Goal: Information Seeking & Learning: Learn about a topic

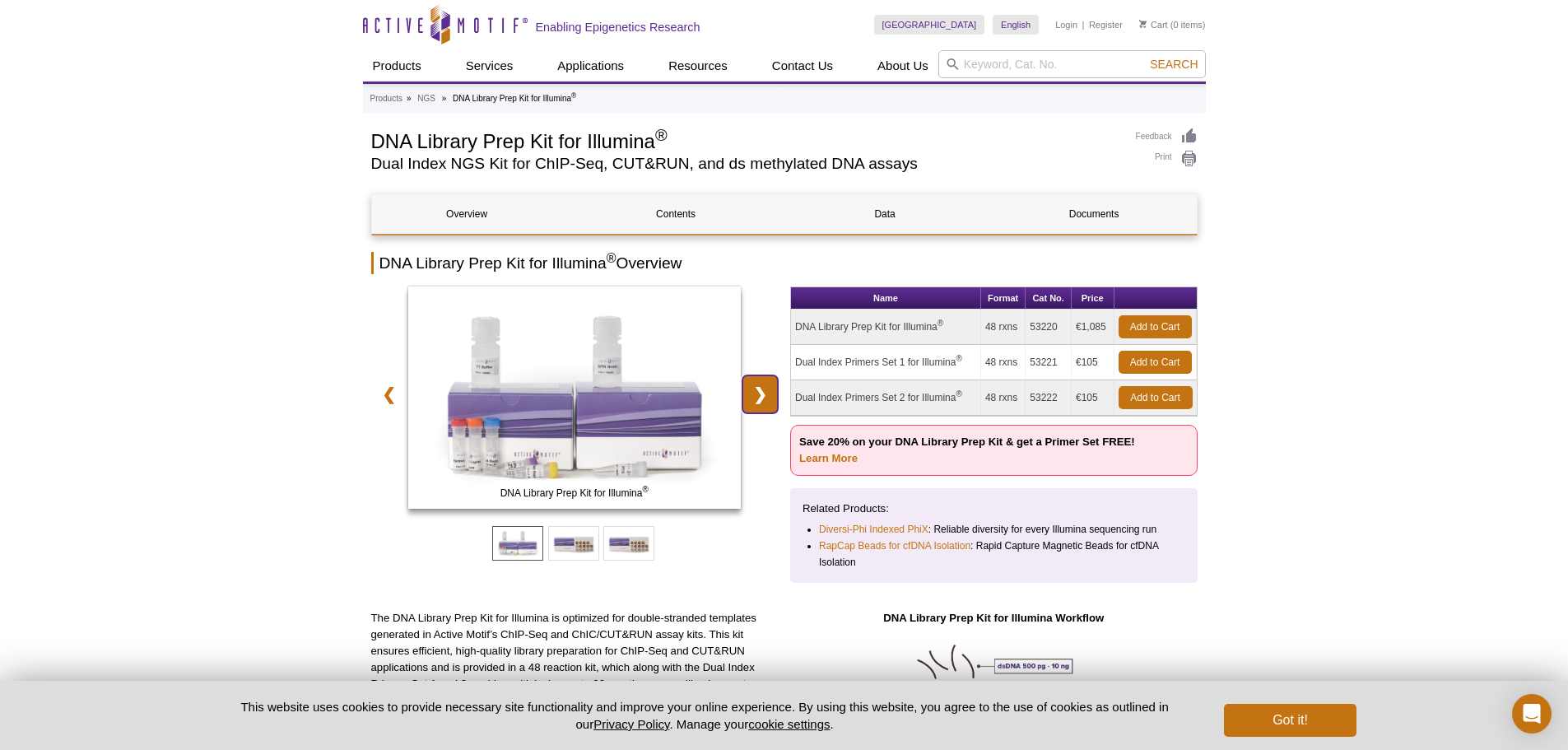
click at [765, 399] on link "❯" at bounding box center [760, 394] width 36 height 38
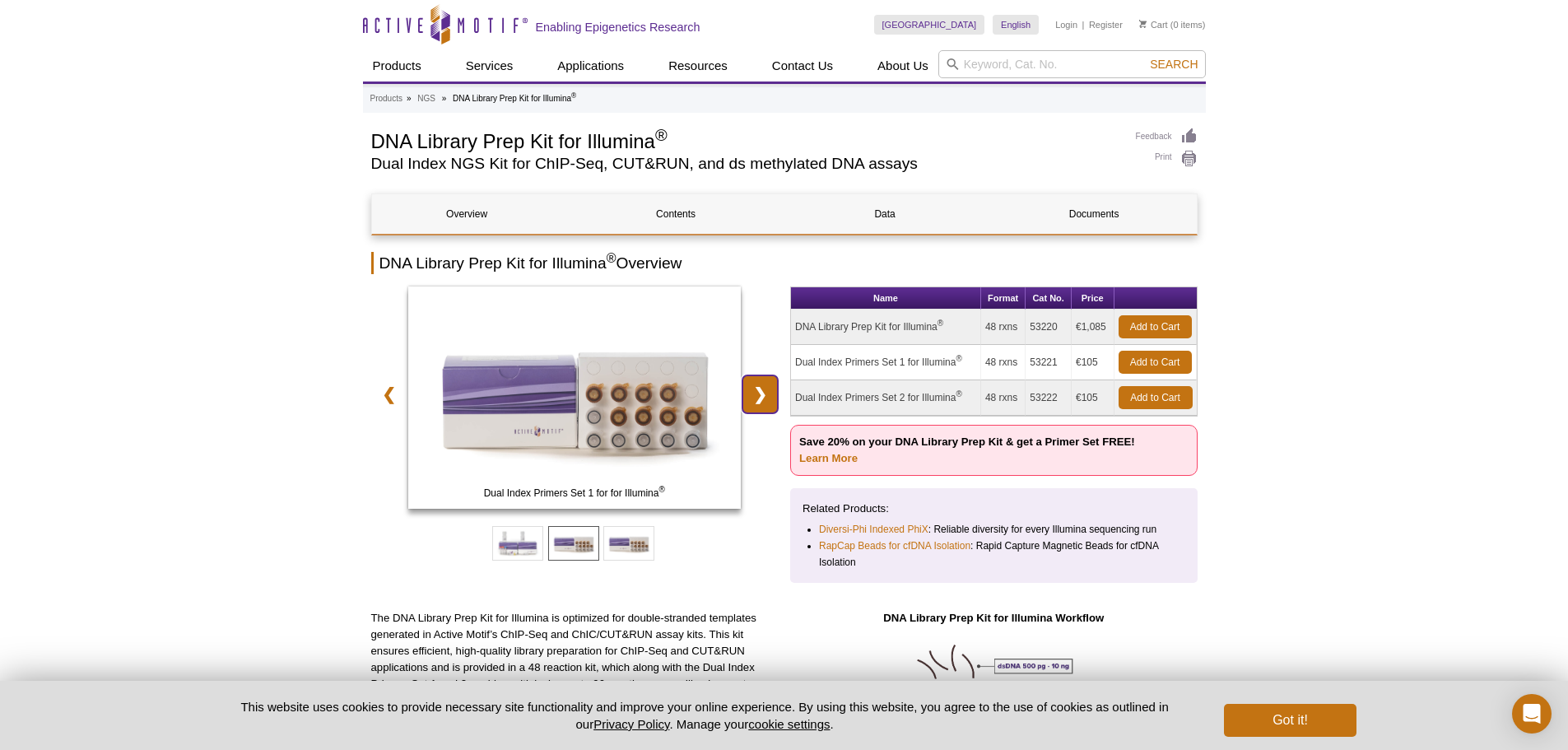
click at [765, 399] on link "❯" at bounding box center [760, 394] width 36 height 38
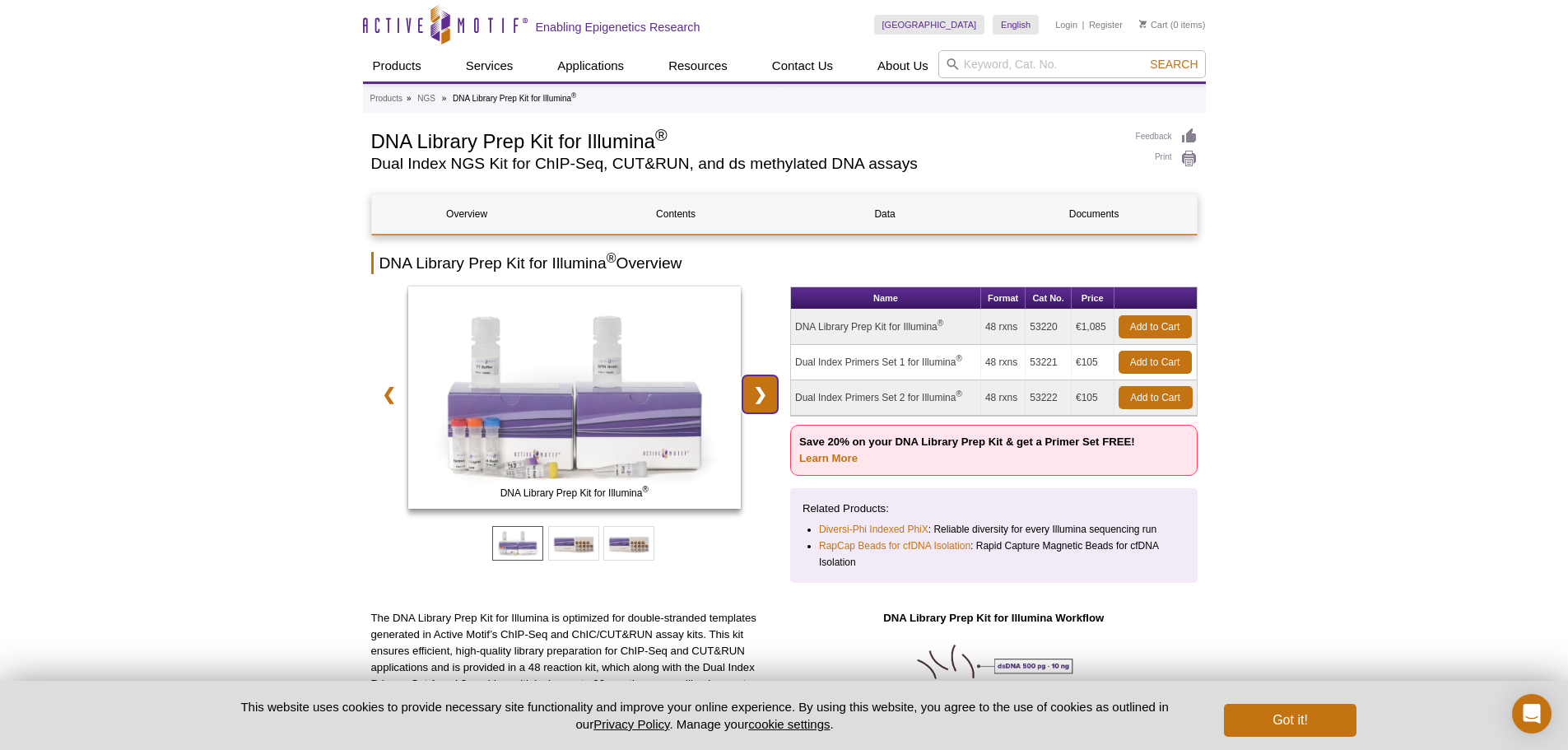
click at [765, 399] on link "❯" at bounding box center [760, 394] width 36 height 38
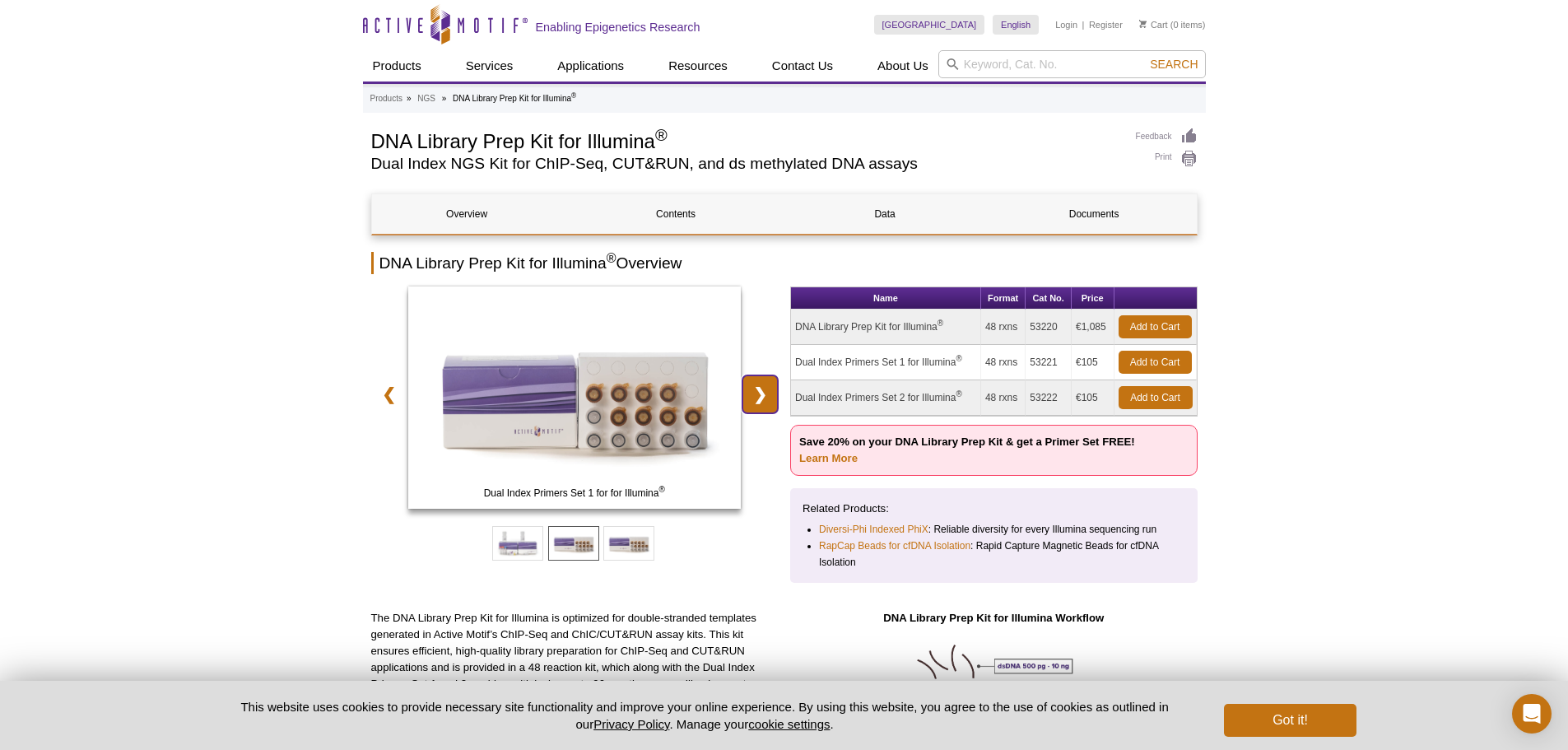
click at [765, 399] on link "❯" at bounding box center [760, 394] width 36 height 38
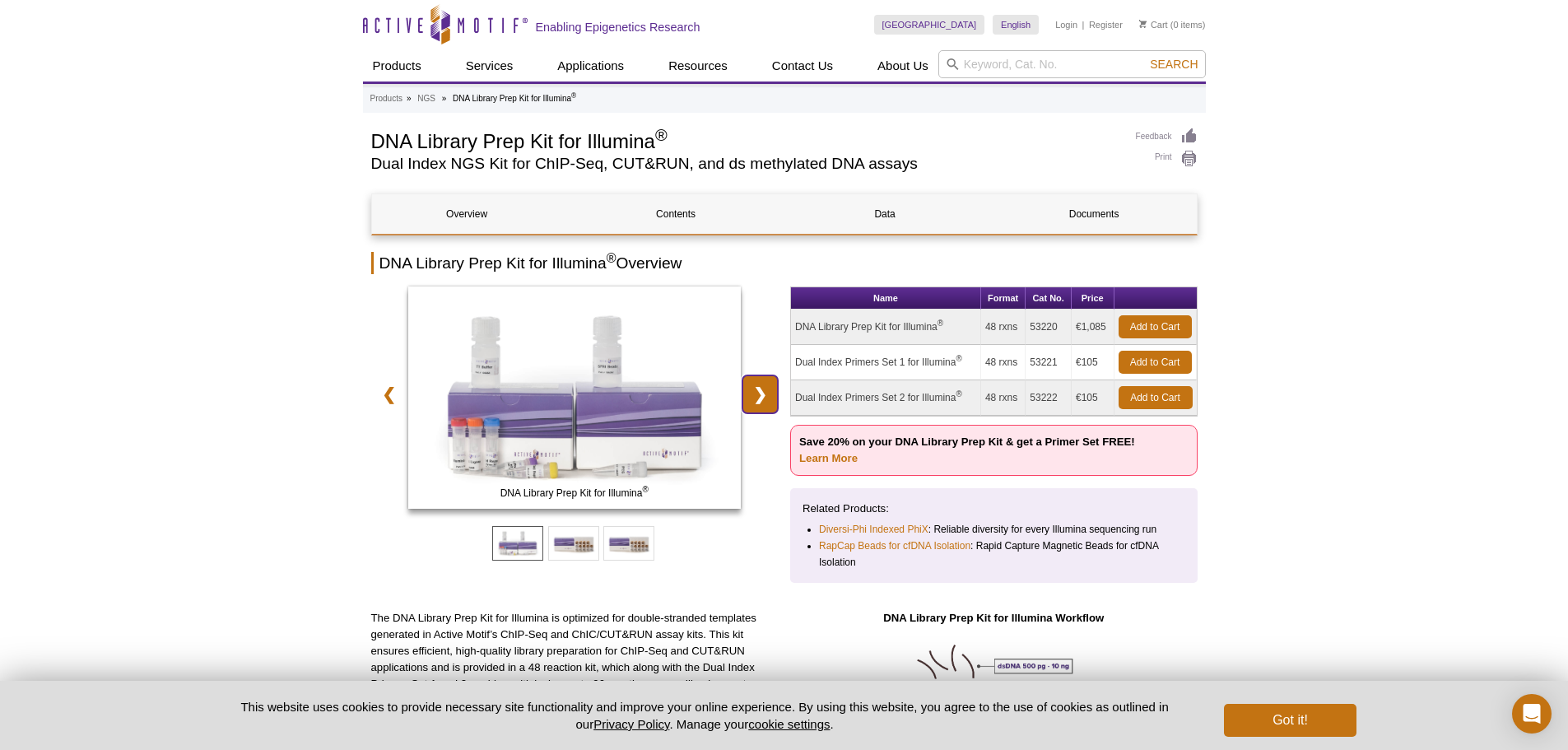
click at [765, 399] on link "❯" at bounding box center [760, 394] width 36 height 38
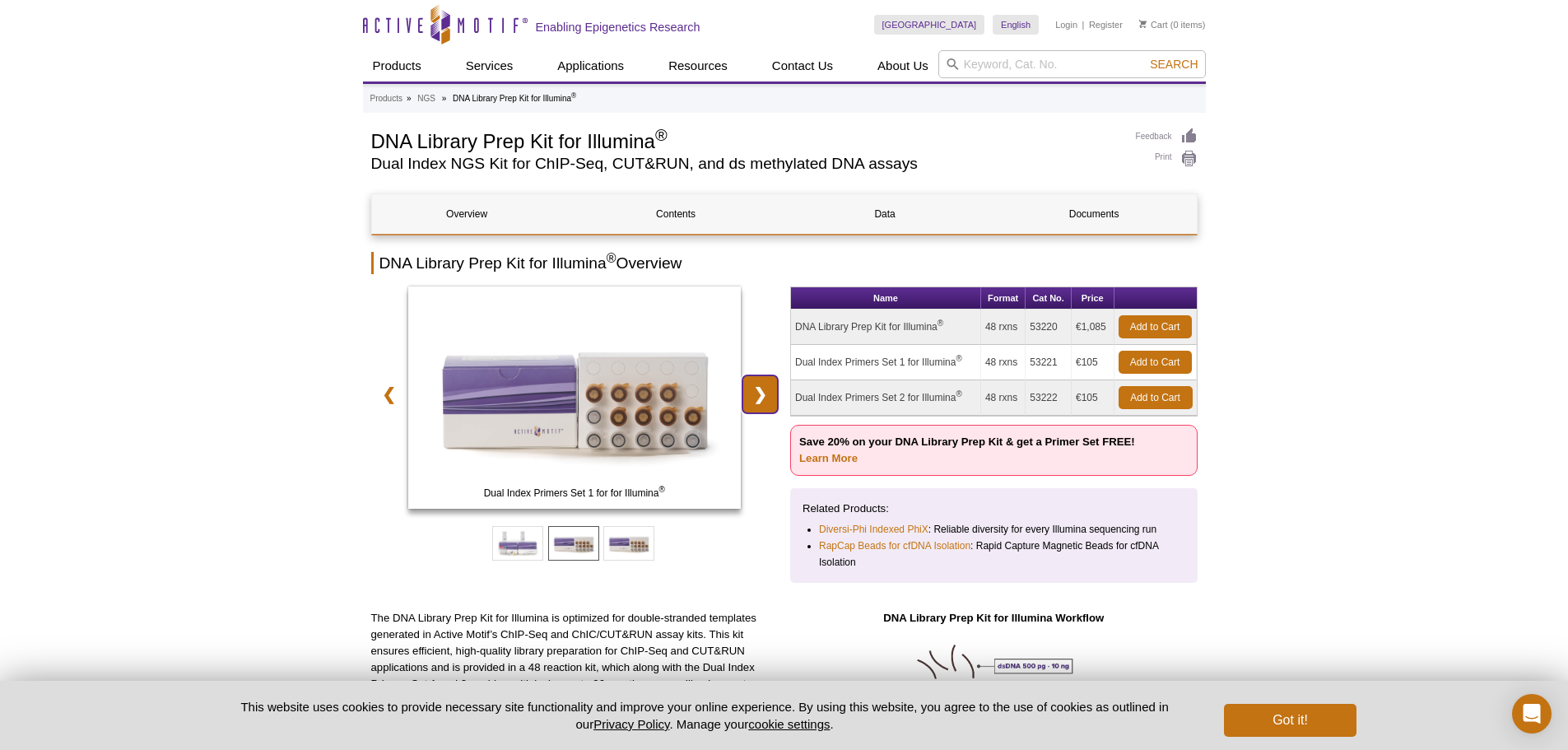
click at [765, 399] on link "❯" at bounding box center [760, 394] width 36 height 38
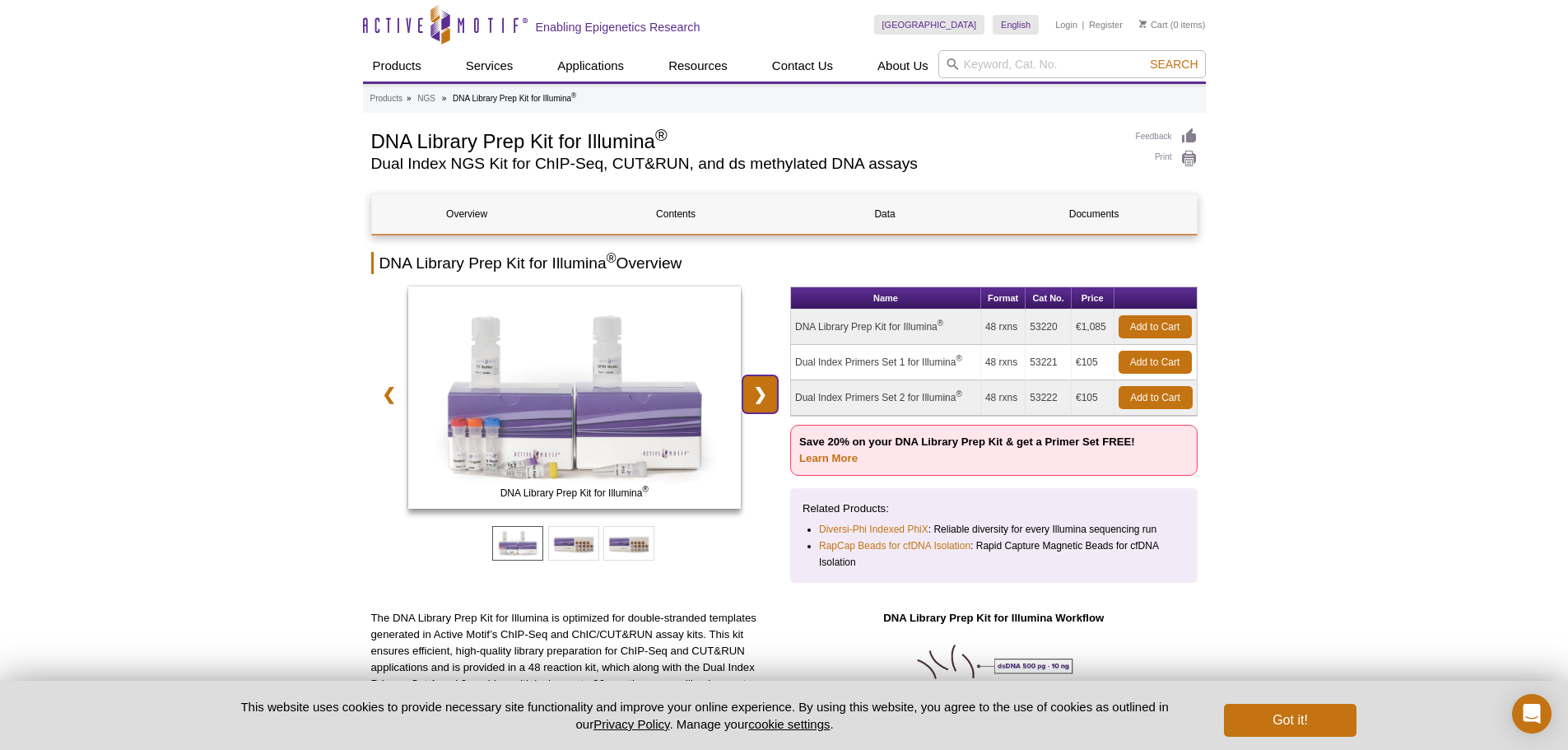
click at [765, 399] on link "❯" at bounding box center [760, 394] width 36 height 38
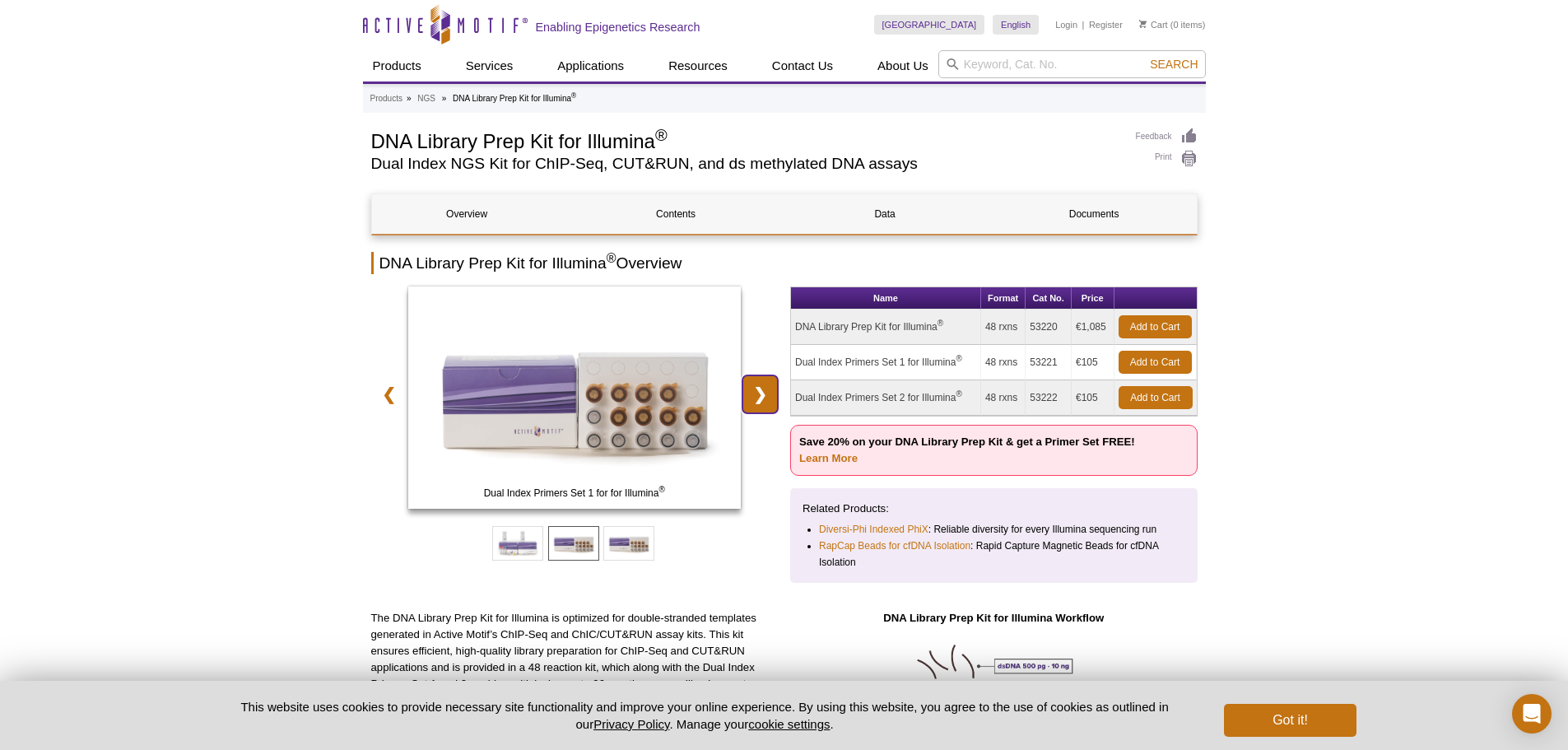
click at [765, 399] on link "❯" at bounding box center [760, 394] width 36 height 38
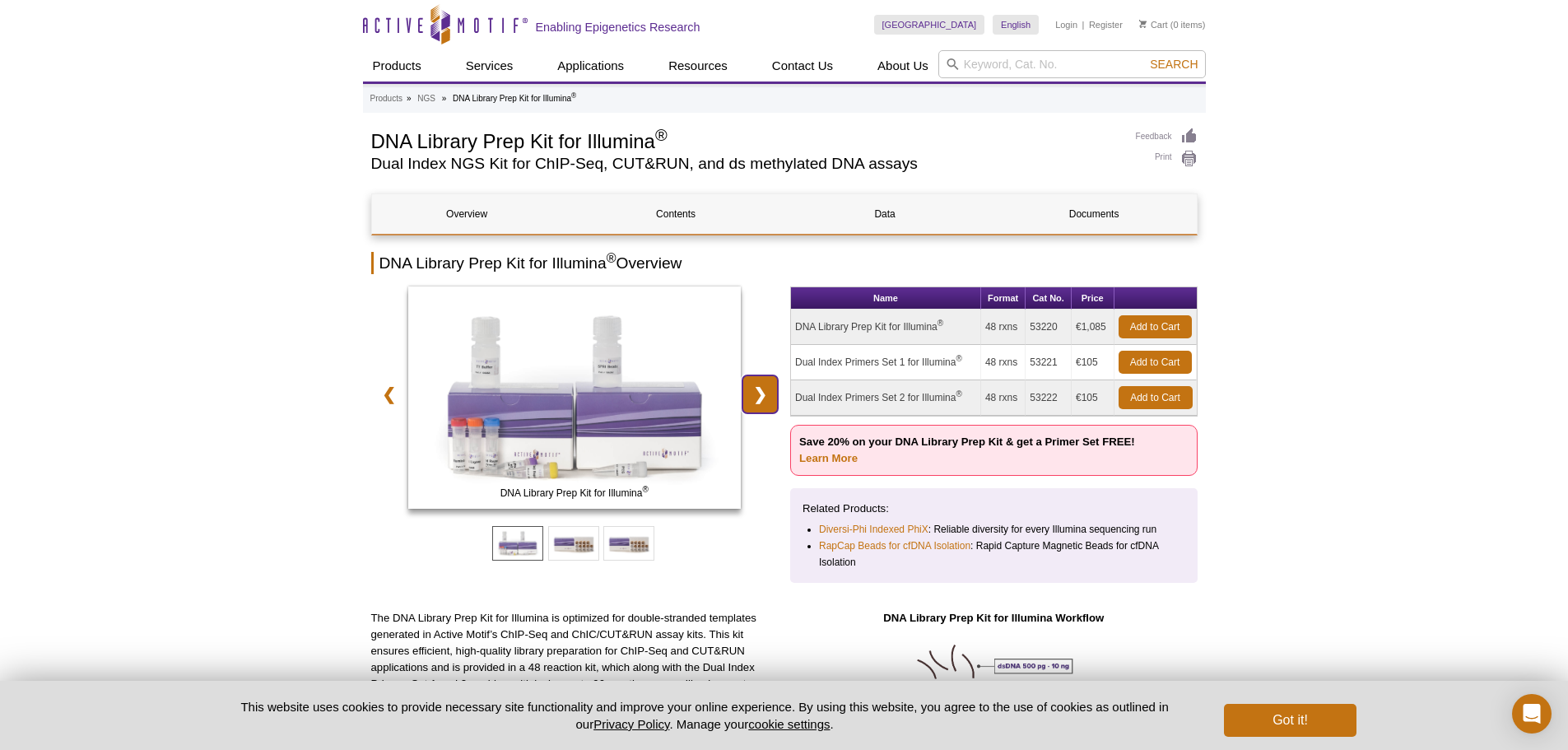
click at [765, 399] on link "❯" at bounding box center [760, 394] width 36 height 38
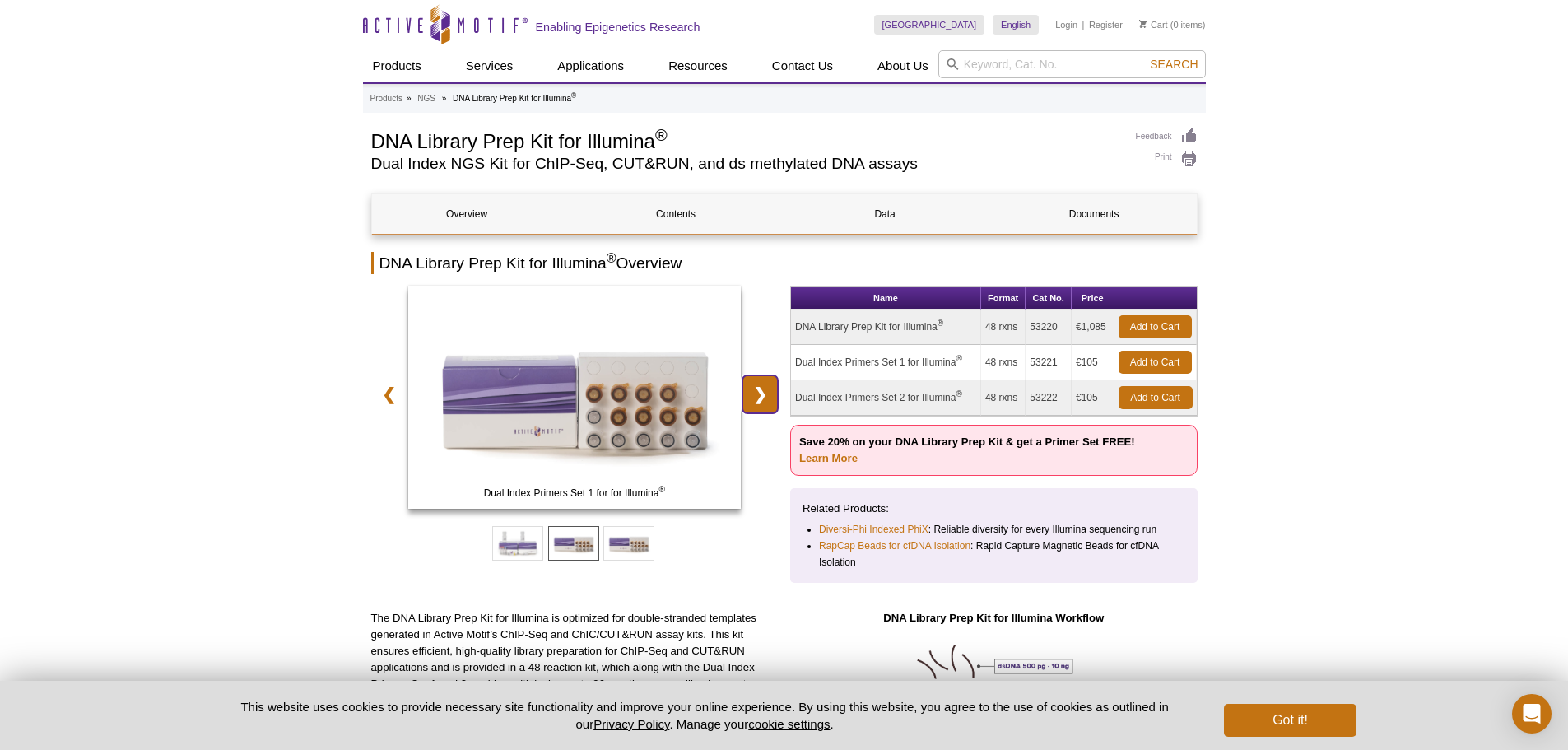
click at [765, 399] on link "❯" at bounding box center [760, 394] width 36 height 38
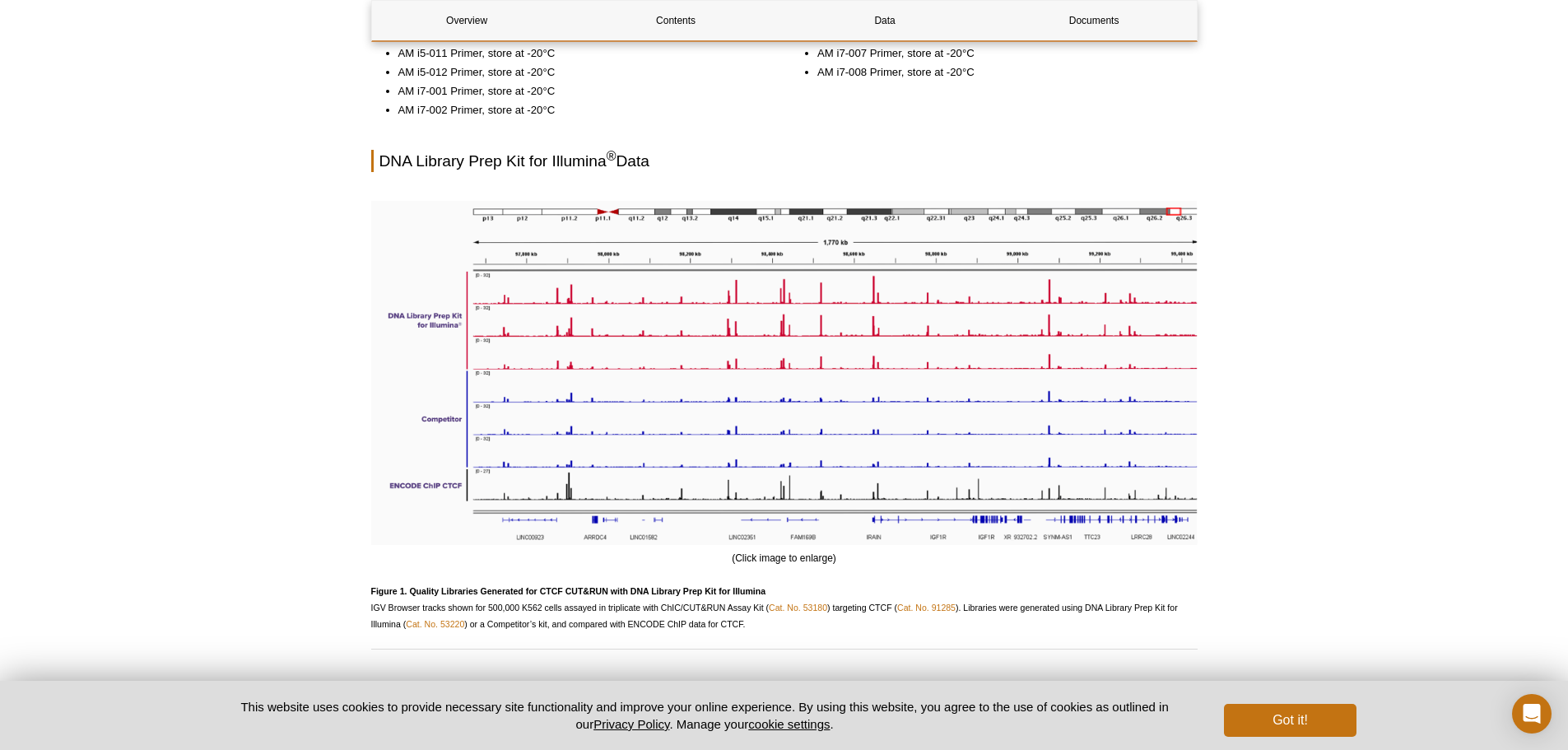
scroll to position [1685, 0]
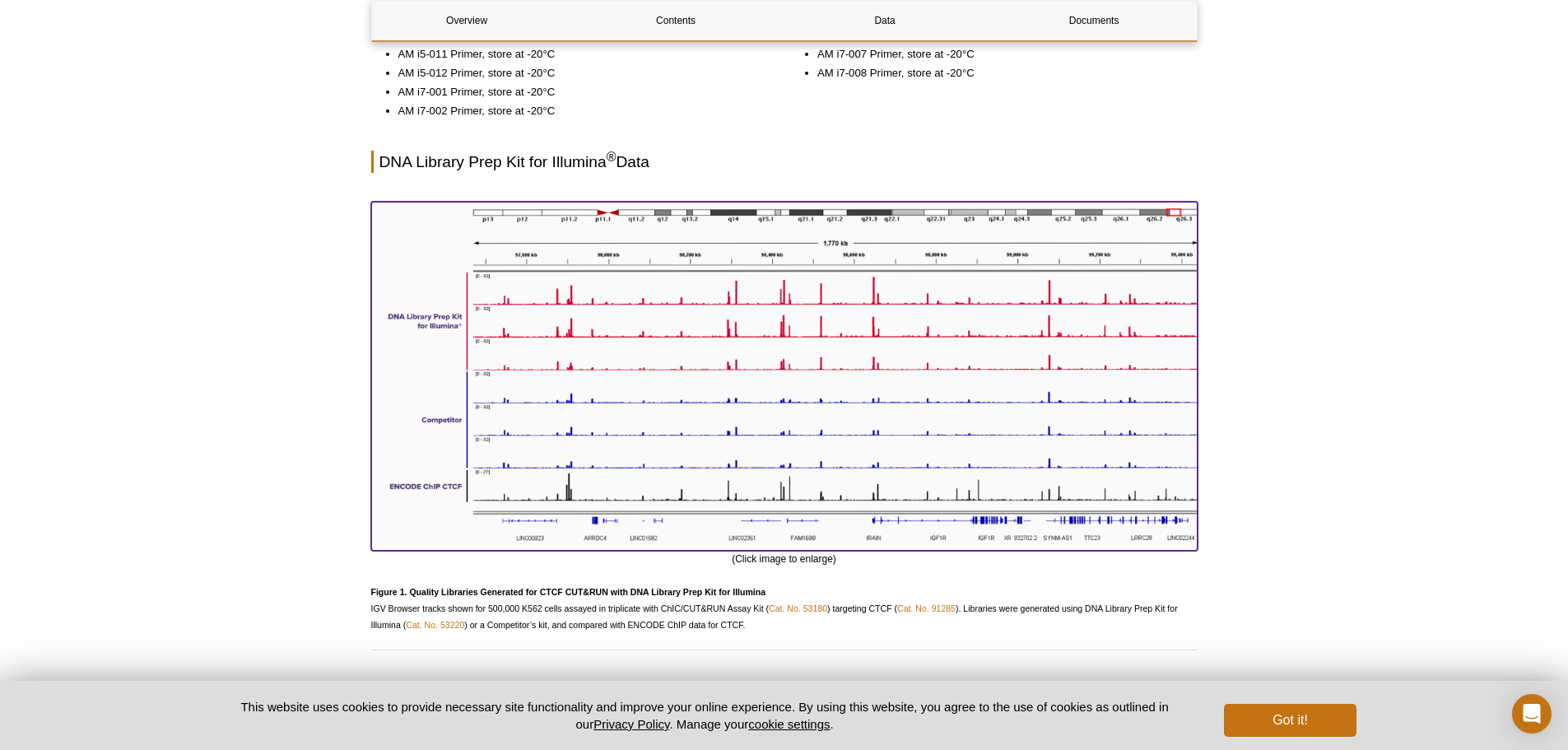
click at [678, 328] on img at bounding box center [784, 374] width 826 height 344
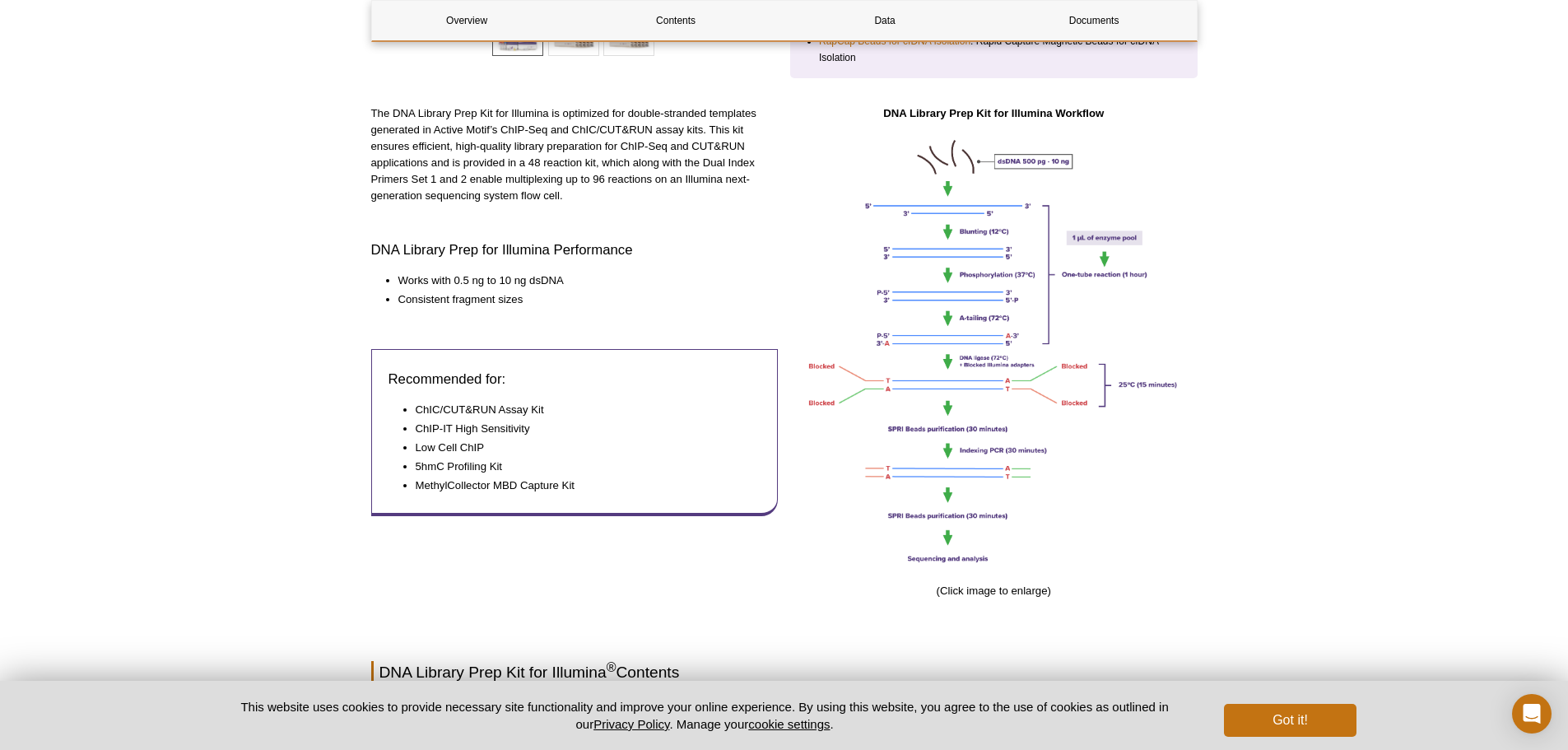
scroll to position [0, 0]
